Goal: Register for event/course

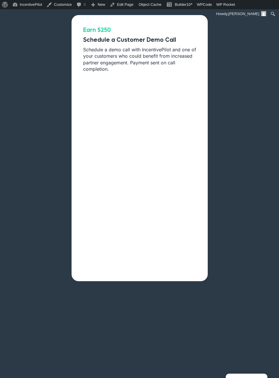
drag, startPoint x: 81, startPoint y: 29, endPoint x: 157, endPoint y: 32, distance: 75.7
click at [157, 32] on div "Earn $250 Schedule a Customer Demo Call Schedule a demo call with IncentivePilo…" at bounding box center [140, 148] width 136 height 266
click at [157, 32] on h1 "Earn $250" at bounding box center [139, 30] width 113 height 7
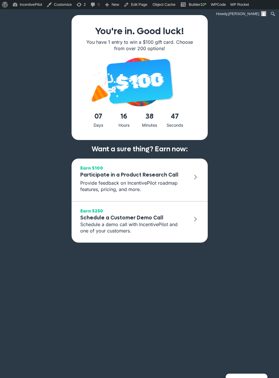
drag, startPoint x: 189, startPoint y: 150, endPoint x: 80, endPoint y: 139, distance: 109.9
click at [80, 139] on div "You're in. Good luck! You have 1 entry to win a $100 gift card. Choose from ove…" at bounding box center [140, 198] width 136 height 367
click at [80, 139] on div "07 Days 16 Hours 38 Minutes 47 Seconds" at bounding box center [139, 125] width 125 height 29
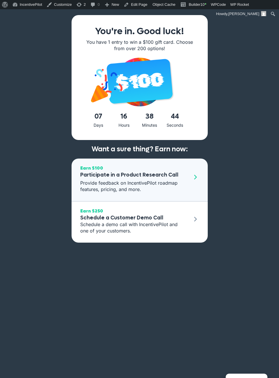
click at [120, 189] on p "Provide feedback on IncentivePilot roadmap features, pricing, and more." at bounding box center [134, 186] width 109 height 13
